Goal: Task Accomplishment & Management: Complete application form

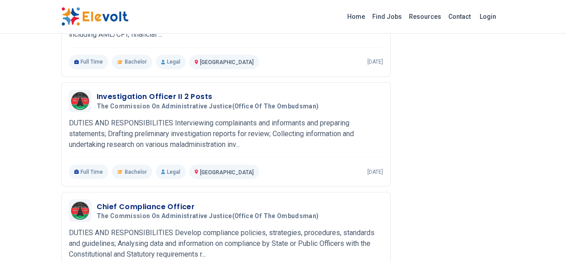
scroll to position [757, 0]
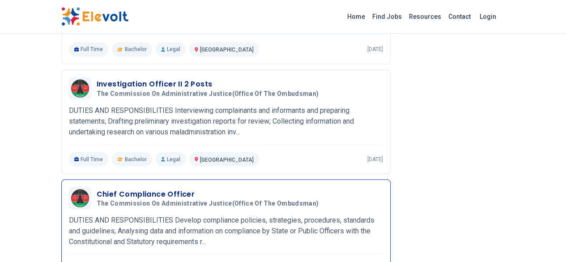
click at [97, 188] on h3 "Chief Compliance Officer" at bounding box center [210, 193] width 226 height 11
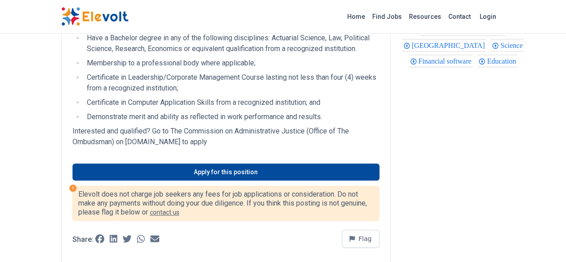
scroll to position [393, 0]
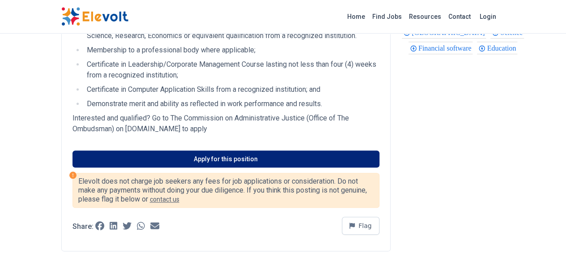
click at [283, 150] on link "Apply for this position" at bounding box center [225, 158] width 307 height 17
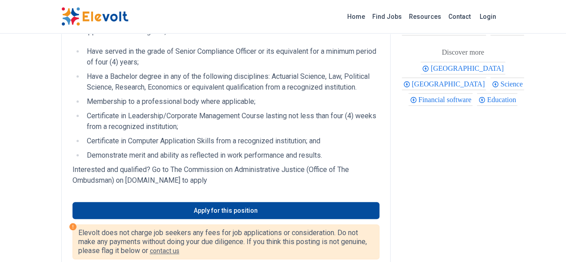
scroll to position [339, 0]
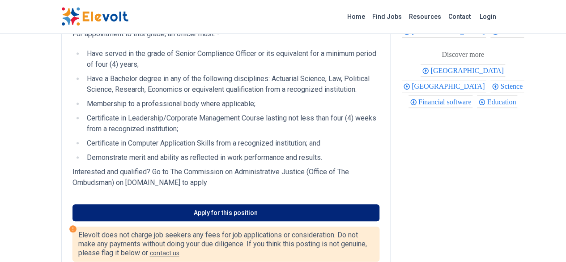
click at [200, 204] on link "Apply for this position" at bounding box center [225, 212] width 307 height 17
